Goal: Task Accomplishment & Management: Use online tool/utility

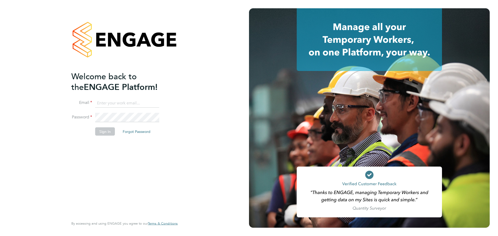
type input "[PERSON_NAME][EMAIL_ADDRESS][DOMAIN_NAME]"
click at [102, 130] on button "Sign In" at bounding box center [105, 132] width 20 height 8
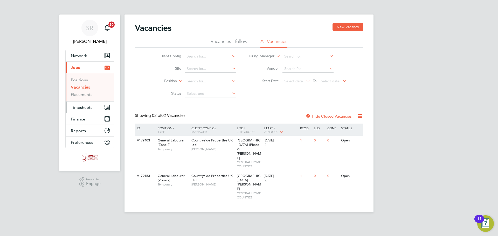
click at [85, 106] on span "Timesheets" at bounding box center [82, 107] width 22 height 5
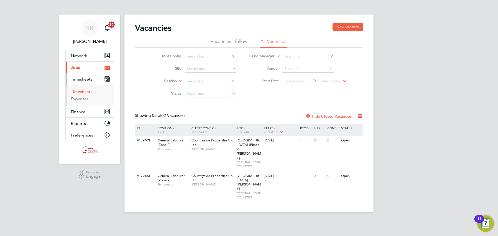
click at [85, 92] on link "Timesheets" at bounding box center [82, 91] width 22 height 5
